Goal: Ask a question: Seek information or help from site administrators or community

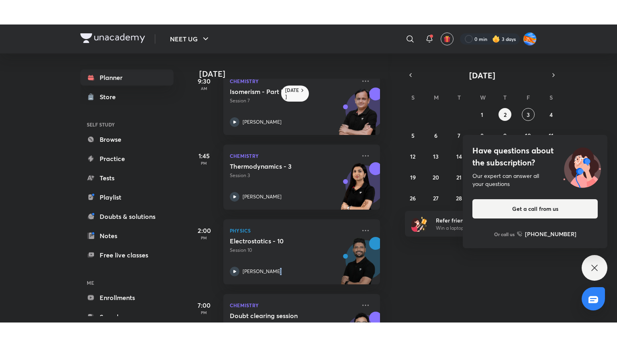
scroll to position [143, 8]
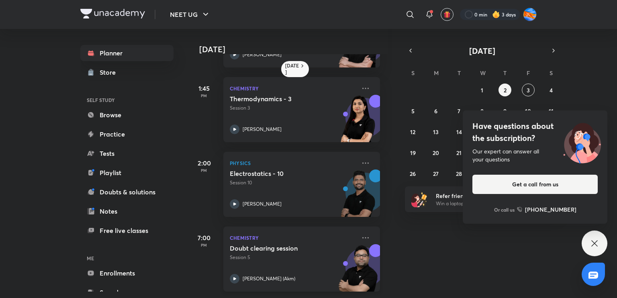
click at [291, 274] on div "[PERSON_NAME] (Akm)" at bounding box center [293, 279] width 126 height 10
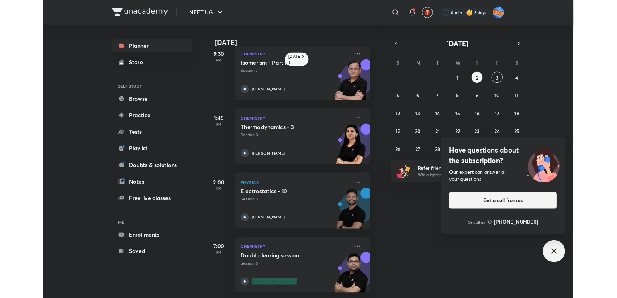
scroll to position [94, 8]
